Goal: Find specific page/section: Find specific page/section

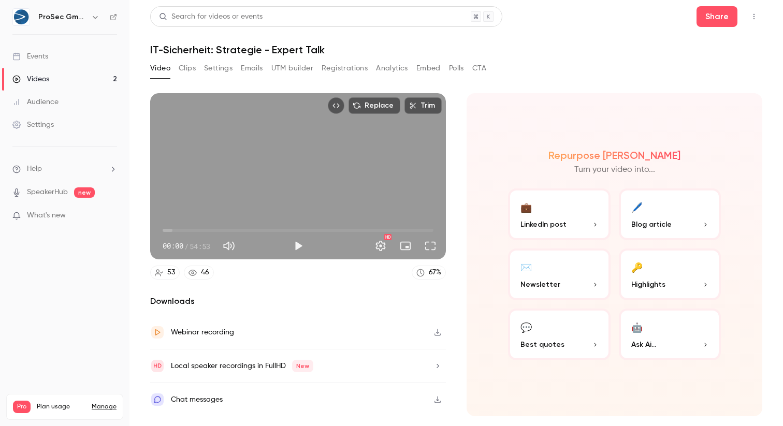
click at [589, 6] on div "Search for videos or events Share" at bounding box center [456, 16] width 612 height 21
click at [36, 55] on div "Events" at bounding box center [30, 56] width 36 height 10
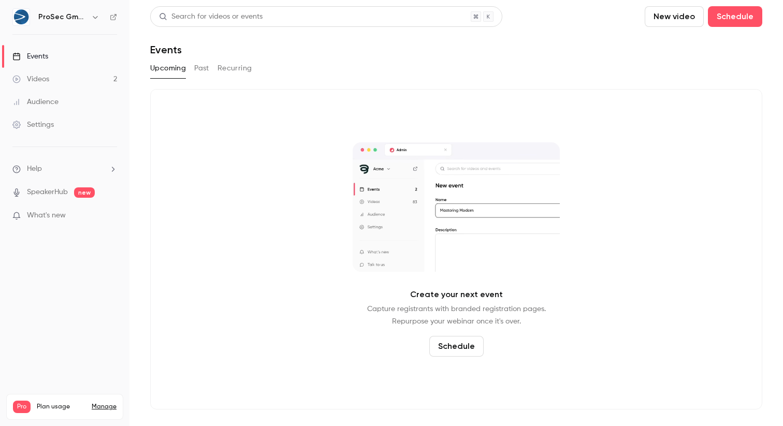
click at [198, 63] on button "Past" at bounding box center [201, 68] width 15 height 17
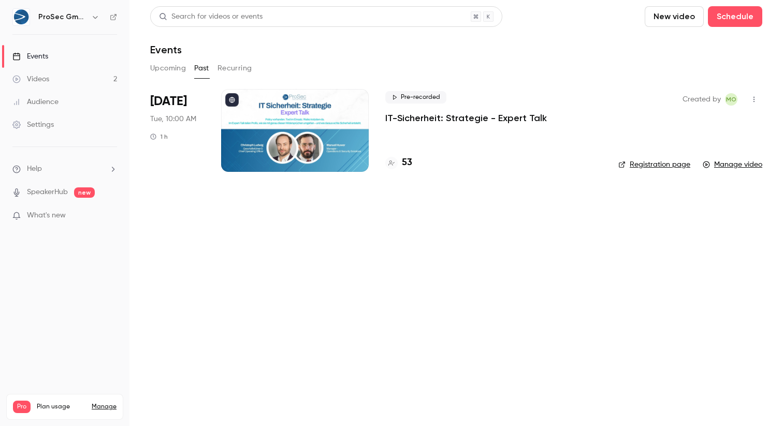
click at [53, 105] on div "Audience" at bounding box center [35, 102] width 46 height 10
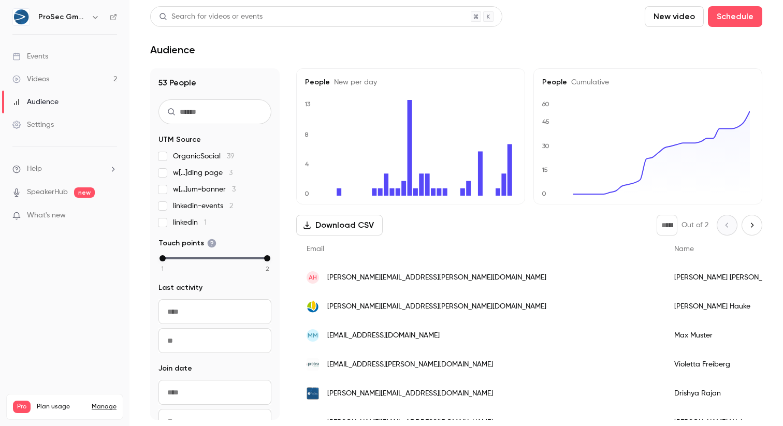
click at [47, 55] on div "Events" at bounding box center [30, 56] width 36 height 10
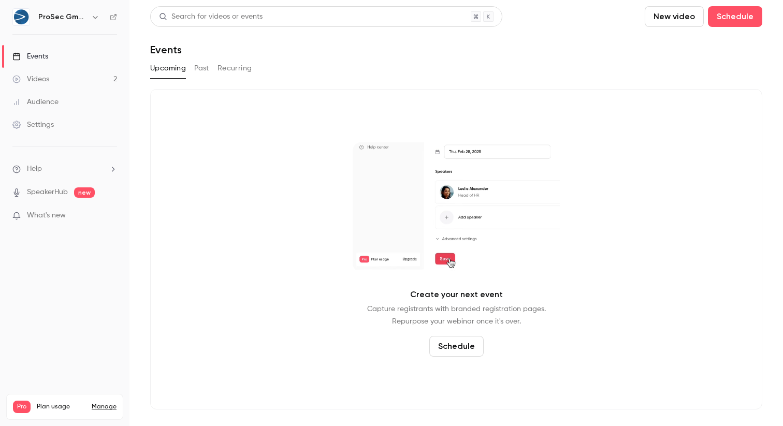
click at [237, 69] on button "Recurring" at bounding box center [234, 68] width 35 height 17
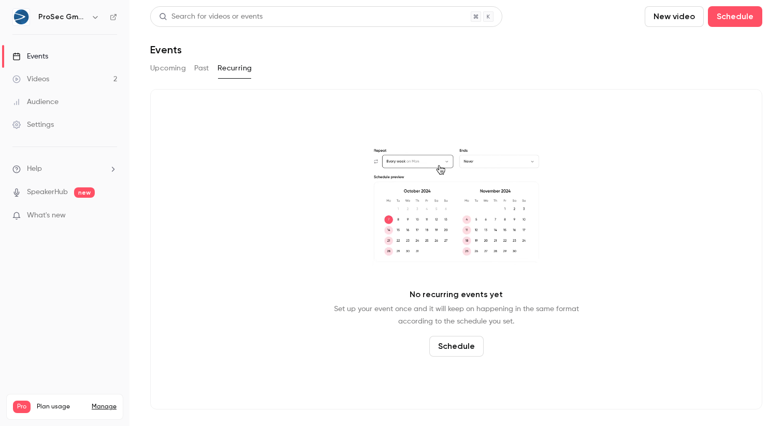
click at [202, 67] on button "Past" at bounding box center [201, 68] width 15 height 17
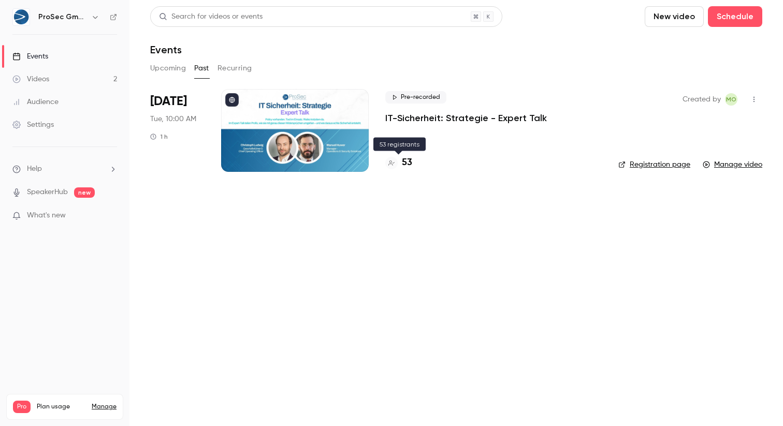
click at [402, 166] on h4 "53" at bounding box center [407, 163] width 10 height 14
